Goal: Task Accomplishment & Management: Complete application form

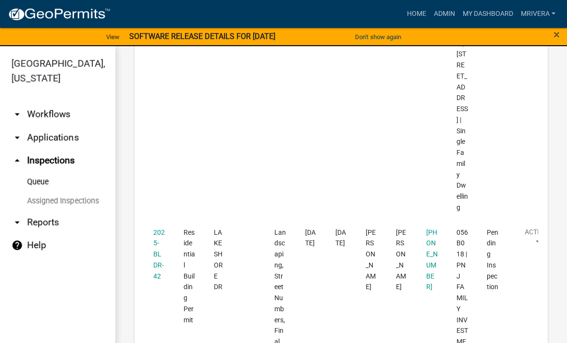
scroll to position [2543, 0]
click at [154, 227] on link "2025-BLDR-42" at bounding box center [159, 252] width 12 height 51
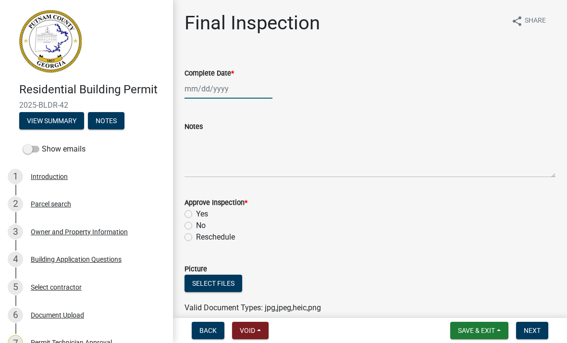
click at [209, 92] on div at bounding box center [228, 89] width 88 height 20
select select "9"
select select "2025"
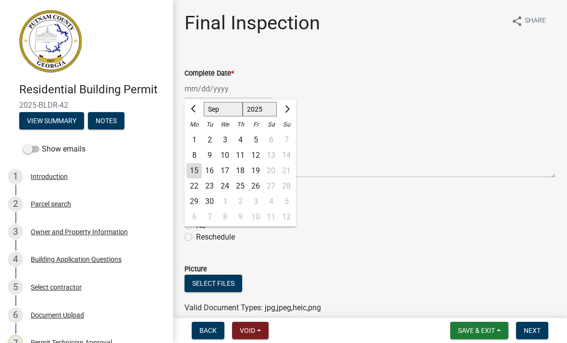
click at [197, 173] on div "15" at bounding box center [193, 170] width 15 height 15
type input "[DATE]"
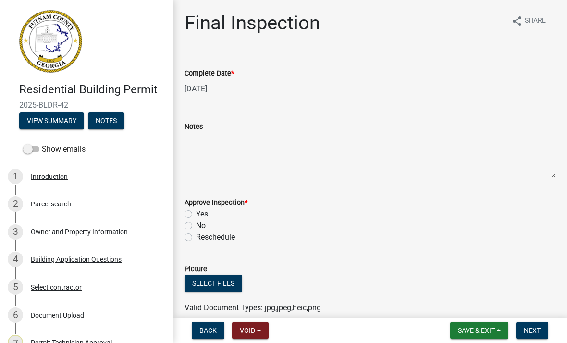
click at [196, 214] on label "Yes" at bounding box center [202, 214] width 12 height 12
click at [196, 214] on input "Yes" at bounding box center [199, 211] width 6 height 6
radio input "true"
click at [535, 334] on button "Next" at bounding box center [532, 329] width 32 height 17
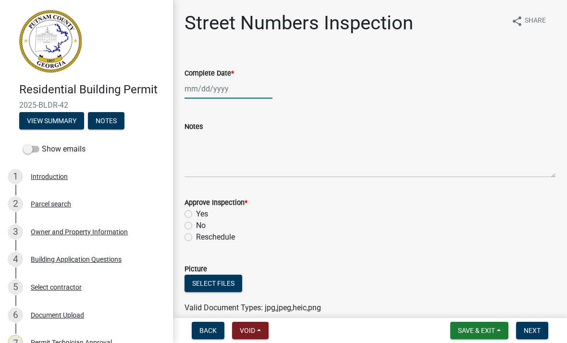
click at [227, 88] on div at bounding box center [228, 89] width 88 height 20
select select "9"
select select "2025"
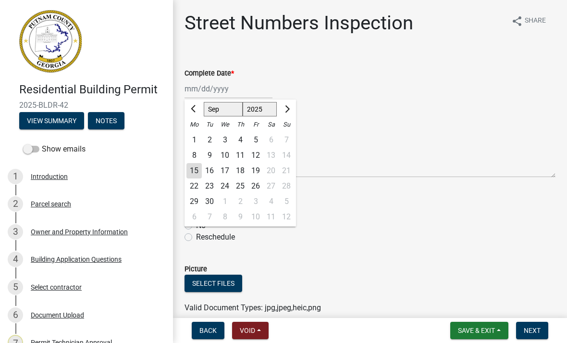
click at [198, 171] on div "15" at bounding box center [193, 170] width 15 height 15
type input "[DATE]"
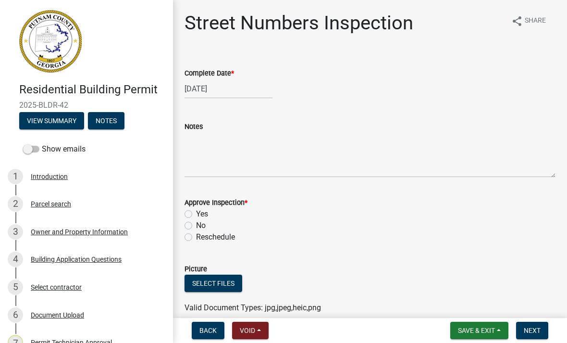
click at [196, 211] on label "Yes" at bounding box center [202, 214] width 12 height 12
click at [196, 211] on input "Yes" at bounding box center [199, 211] width 6 height 6
radio input "true"
click at [538, 334] on span "Next" at bounding box center [532, 330] width 17 height 8
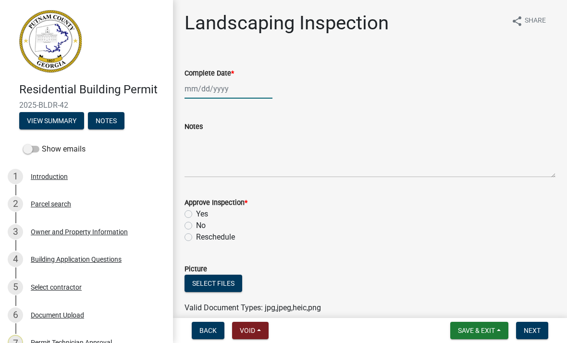
click at [200, 92] on div at bounding box center [228, 89] width 88 height 20
select select "9"
select select "2025"
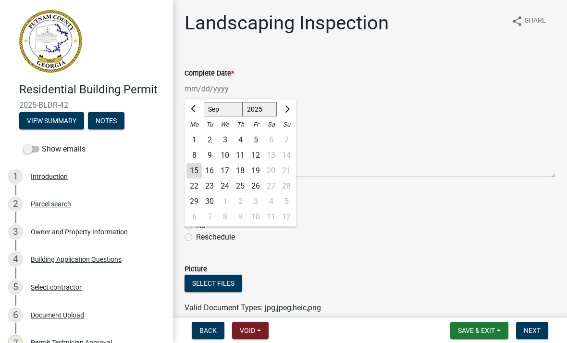
click at [194, 171] on div "15" at bounding box center [193, 170] width 15 height 15
type input "[DATE]"
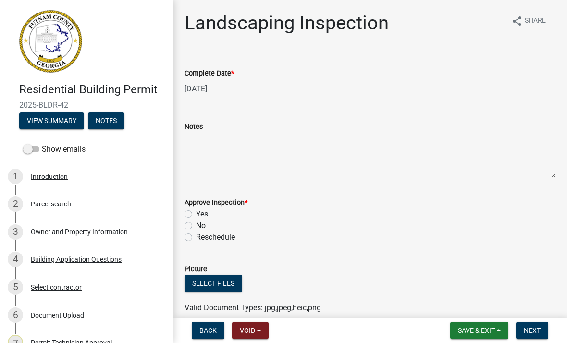
click at [196, 213] on label "Yes" at bounding box center [202, 214] width 12 height 12
click at [196, 213] on input "Yes" at bounding box center [199, 211] width 6 height 6
radio input "true"
click at [540, 330] on button "Next" at bounding box center [532, 329] width 32 height 17
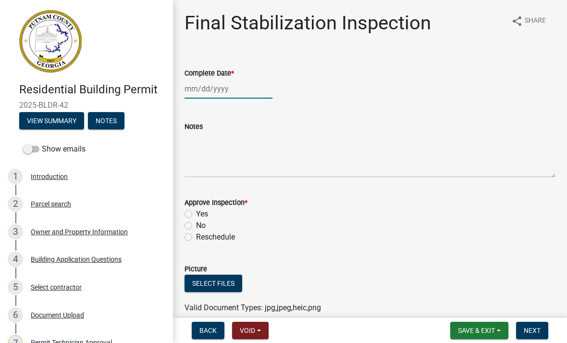
click at [198, 97] on div at bounding box center [228, 89] width 88 height 20
select select "9"
select select "2025"
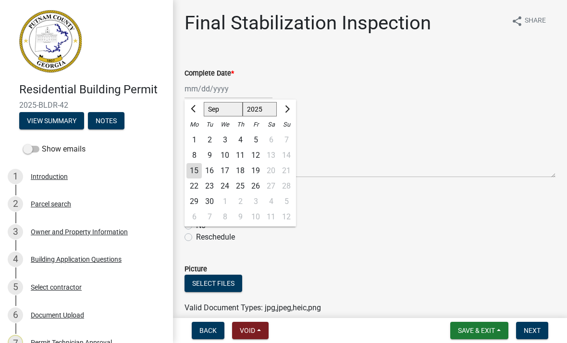
click at [194, 170] on div "15" at bounding box center [193, 170] width 15 height 15
type input "[DATE]"
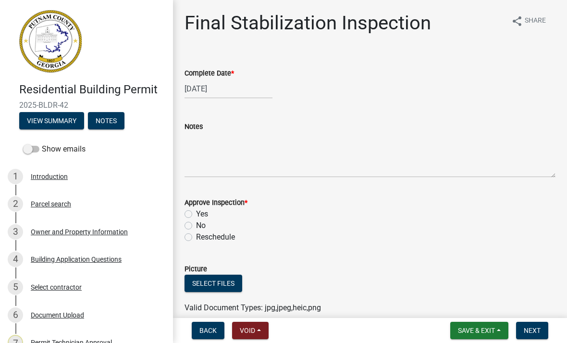
click at [196, 211] on label "Yes" at bounding box center [202, 214] width 12 height 12
click at [196, 211] on input "Yes" at bounding box center [199, 211] width 6 height 6
radio input "true"
click at [539, 329] on span "Next" at bounding box center [532, 330] width 17 height 8
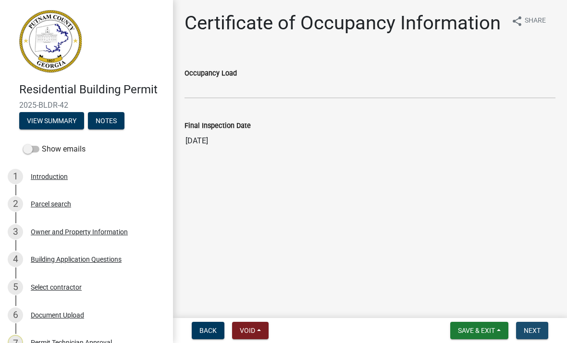
click at [533, 329] on span "Next" at bounding box center [532, 330] width 17 height 8
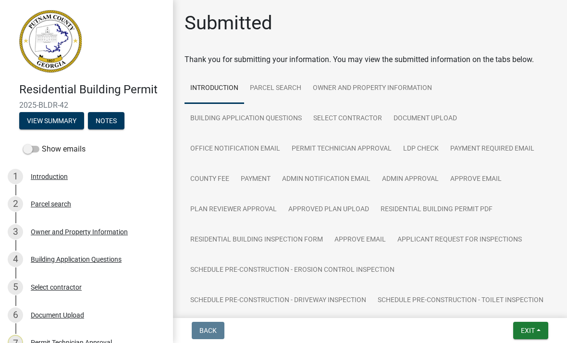
click at [530, 332] on span "Exit" at bounding box center [528, 330] width 14 height 8
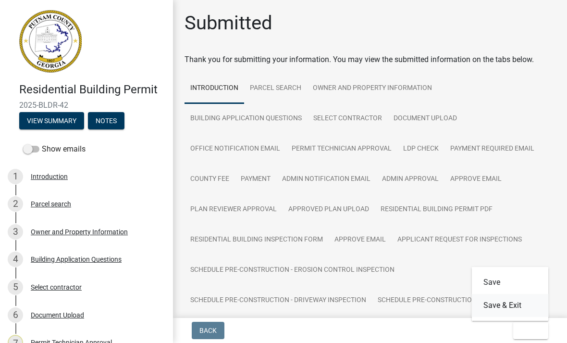
click at [529, 305] on button "Save & Exit" at bounding box center [510, 305] width 77 height 23
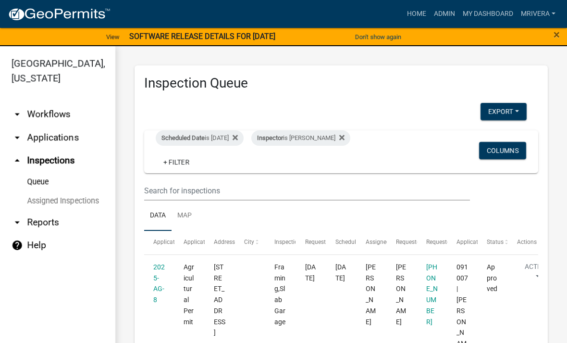
click at [333, 135] on div "Inspector is [PERSON_NAME]" at bounding box center [300, 137] width 99 height 15
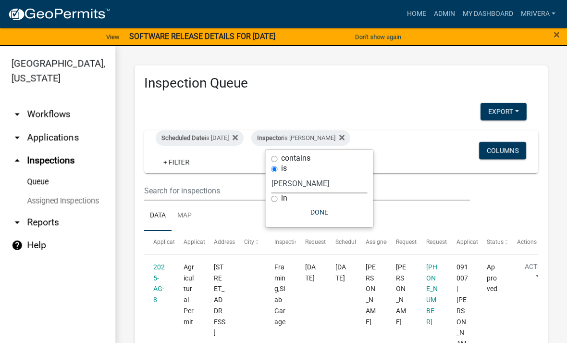
click at [324, 181] on select "Select an option None [PERSON_NAME] [PERSON_NAME] [PERSON_NAME] Quistan [PERSON…" at bounding box center [319, 183] width 96 height 20
select select "a0ea4169-8540-4a2c-b9f4-cf4c1ffdeb95"
click at [332, 213] on button "Done" at bounding box center [324, 211] width 96 height 17
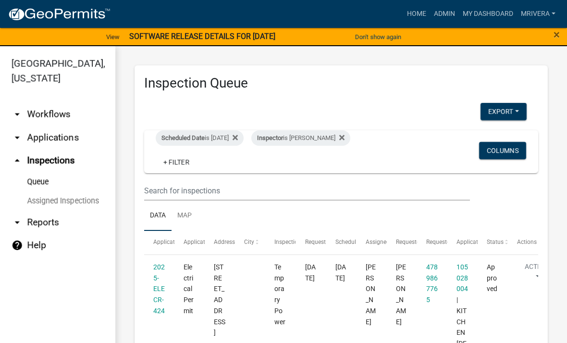
click at [227, 132] on div "Scheduled Date is [DATE]" at bounding box center [200, 137] width 88 height 15
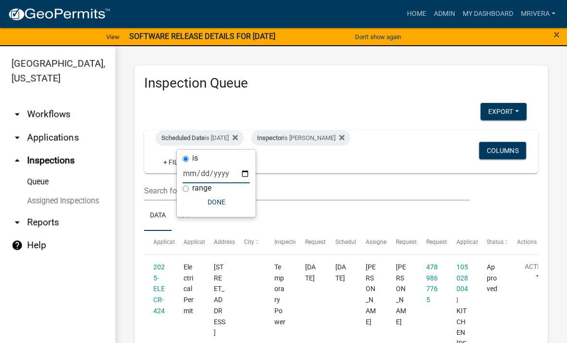
click at [224, 174] on input "[DATE]" at bounding box center [216, 173] width 67 height 20
type input "[DATE]"
click at [223, 202] on button "Done" at bounding box center [216, 201] width 67 height 17
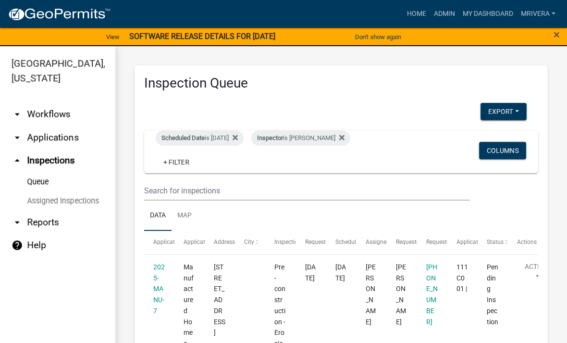
click at [339, 136] on div "Inspector is [PERSON_NAME]" at bounding box center [300, 137] width 99 height 15
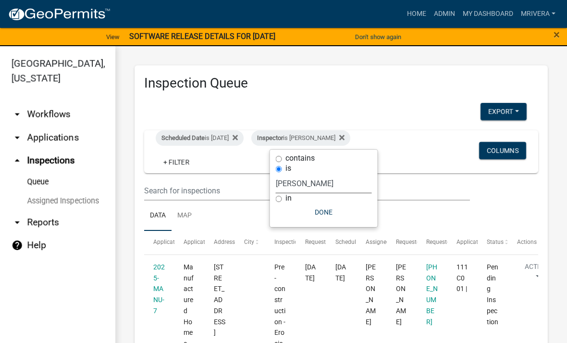
click at [335, 173] on select "Select an option None [PERSON_NAME] [PERSON_NAME] [PERSON_NAME] Quistan [PERSON…" at bounding box center [324, 183] width 96 height 20
select select "07642ab0-564c-47bb-824b-0ccf2da83593"
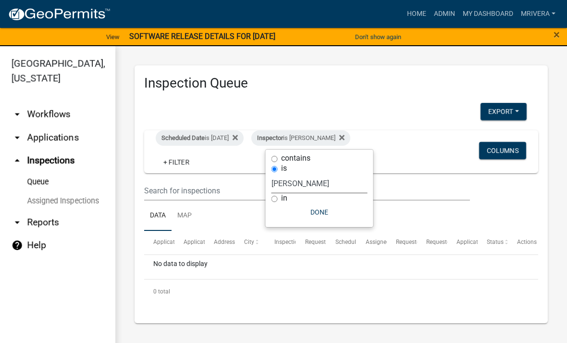
click at [328, 212] on button "Done" at bounding box center [319, 211] width 96 height 17
